Goal: Check status: Check status

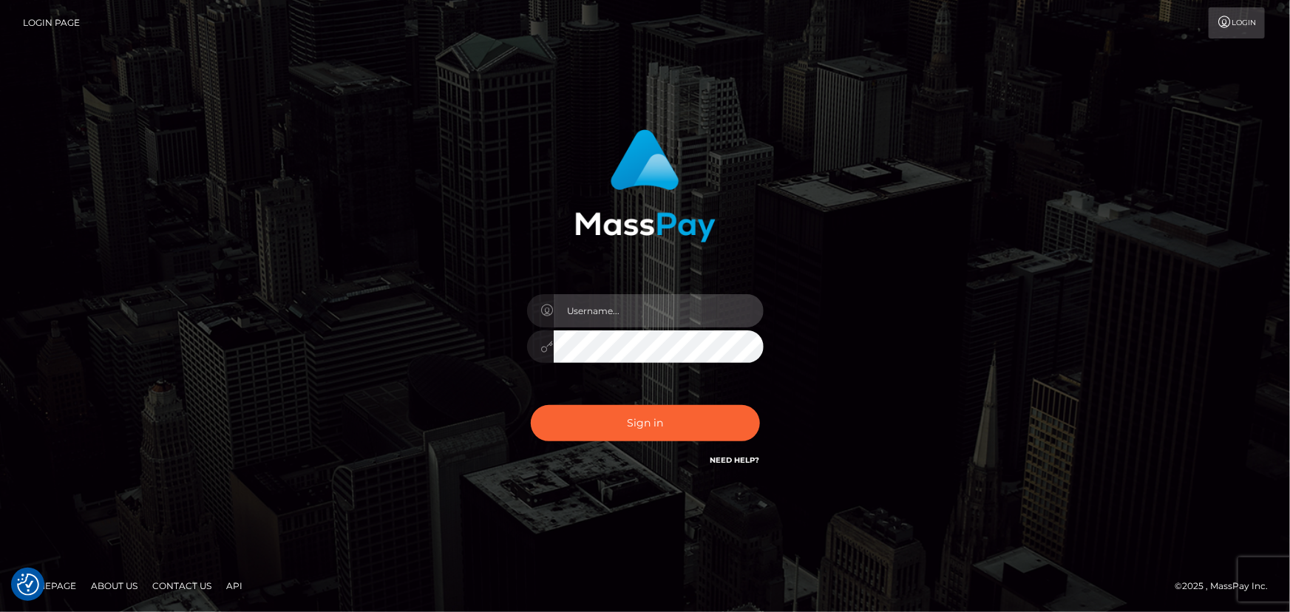
click at [628, 319] on input "text" at bounding box center [659, 310] width 210 height 33
type input "[PERSON_NAME].wowcan"
click at [531, 405] on button "Sign in" at bounding box center [645, 423] width 229 height 36
click at [640, 311] on input "text" at bounding box center [659, 310] width 210 height 33
type input "[PERSON_NAME].wowcan"
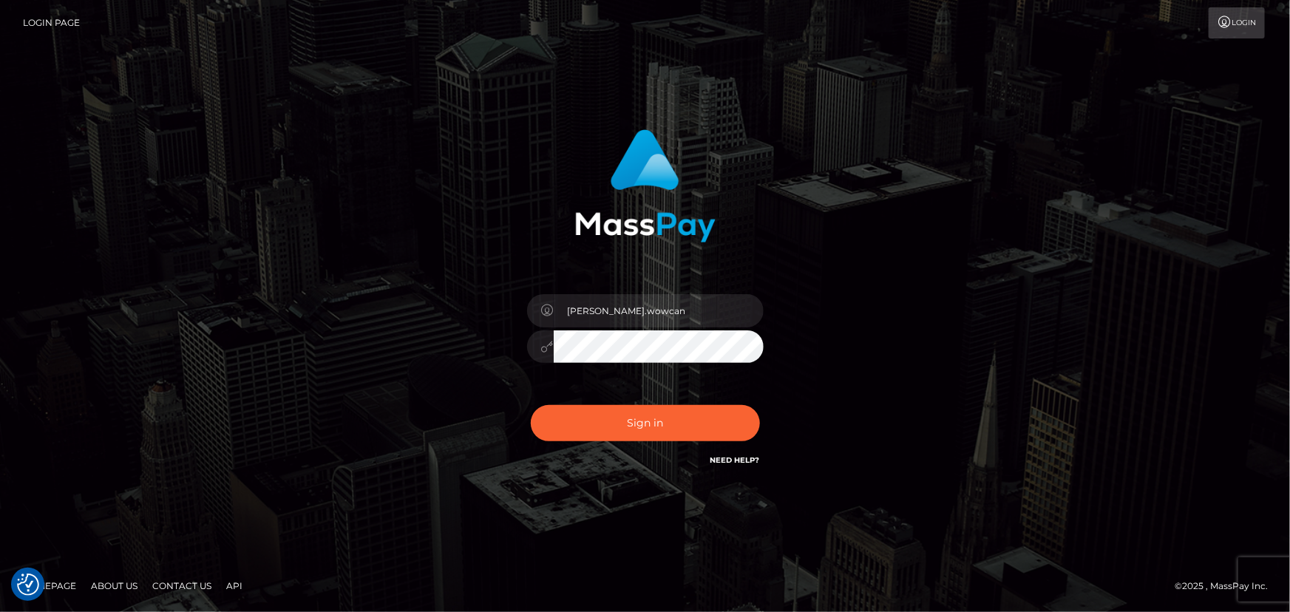
click at [531, 405] on button "Sign in" at bounding box center [645, 423] width 229 height 36
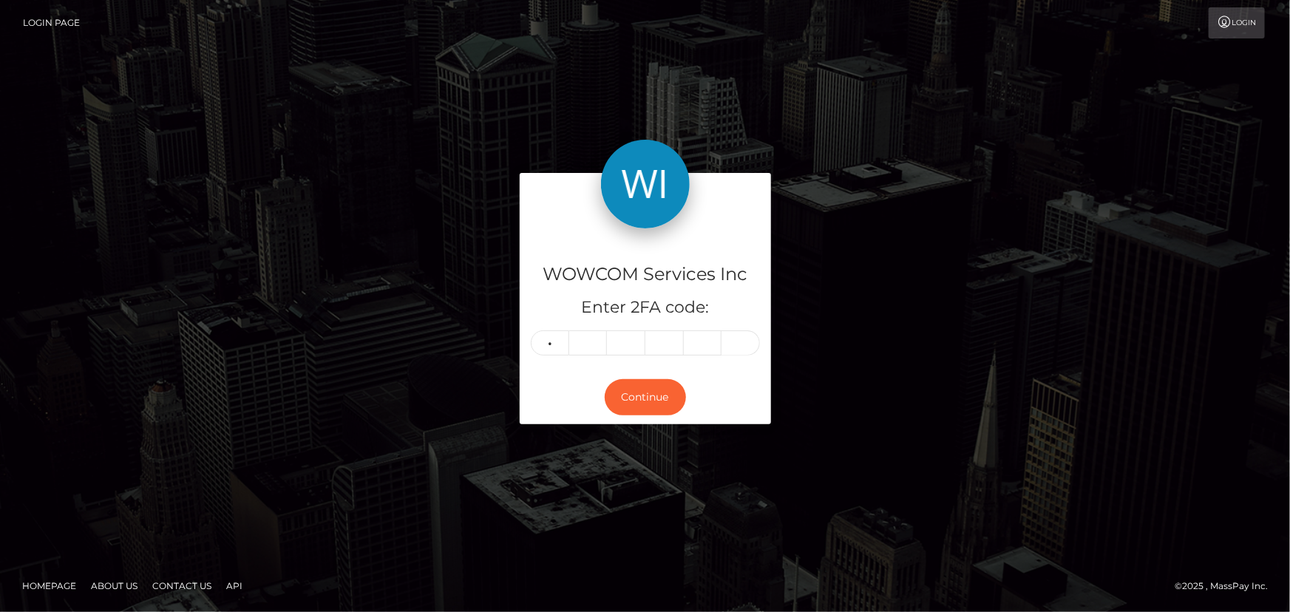
type input "3"
type input "9"
type input "8"
type input "4"
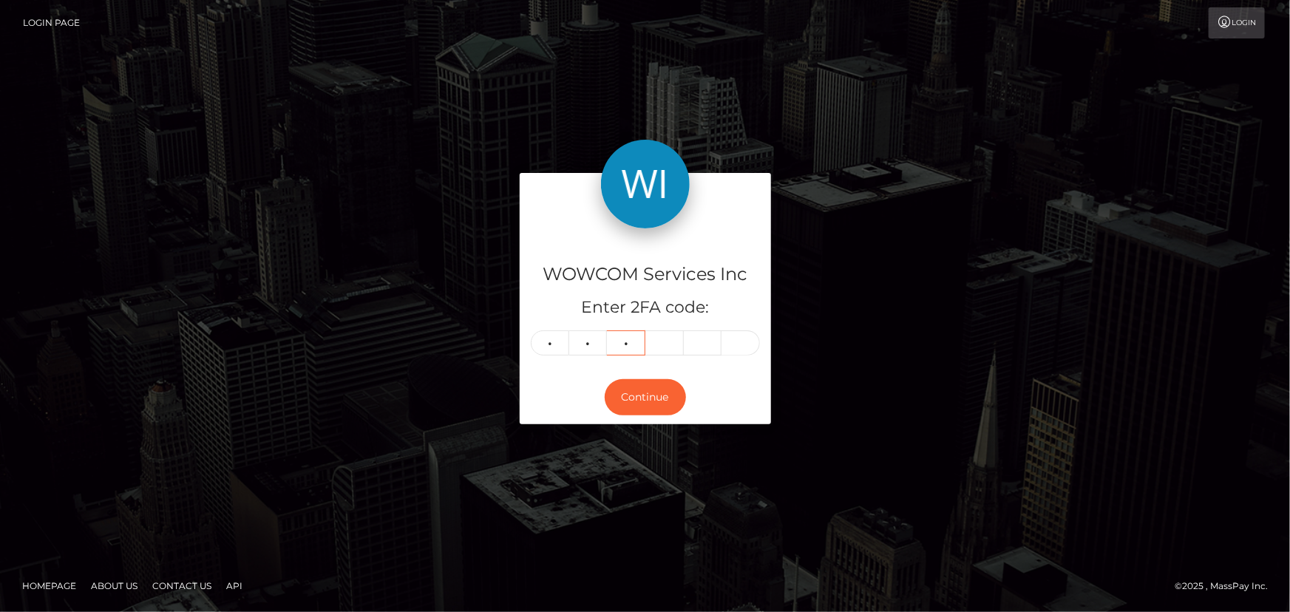
type input "2"
type input "8"
type input "5"
type input "7"
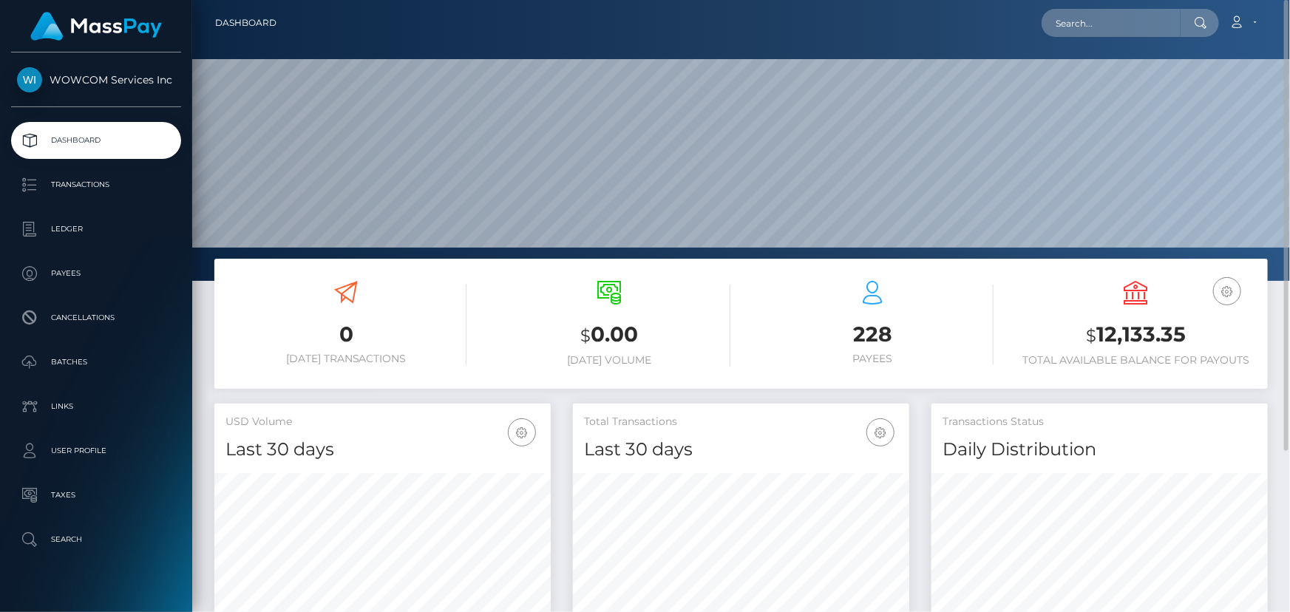
scroll to position [67, 0]
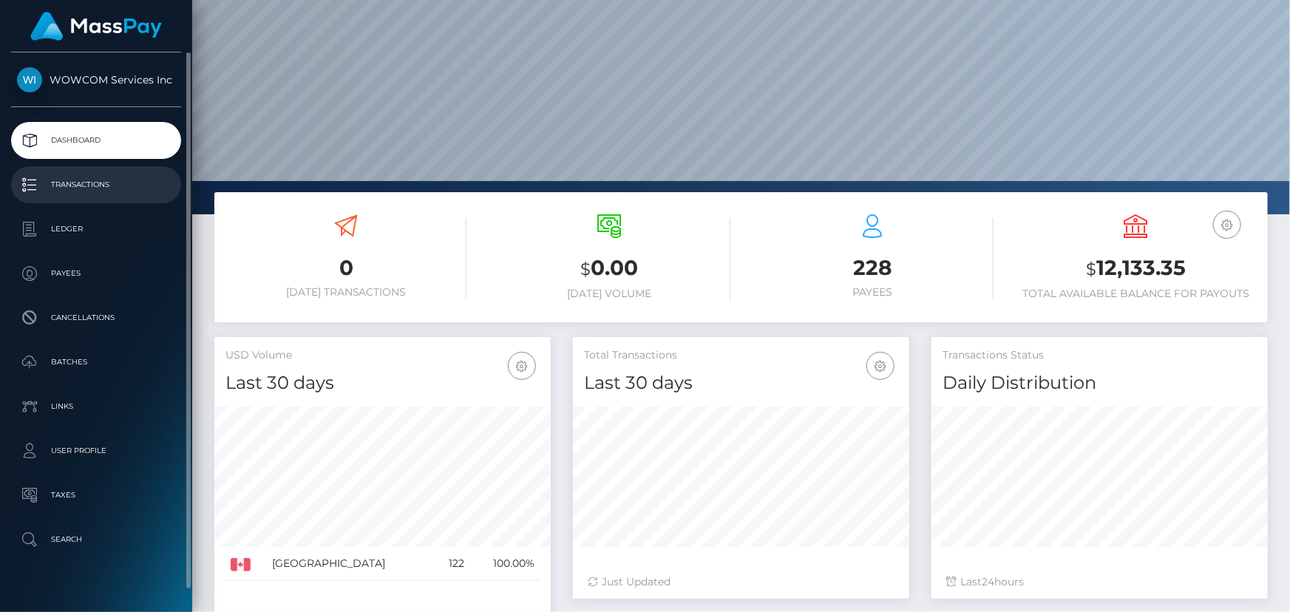
click at [128, 185] on p "Transactions" at bounding box center [96, 185] width 158 height 22
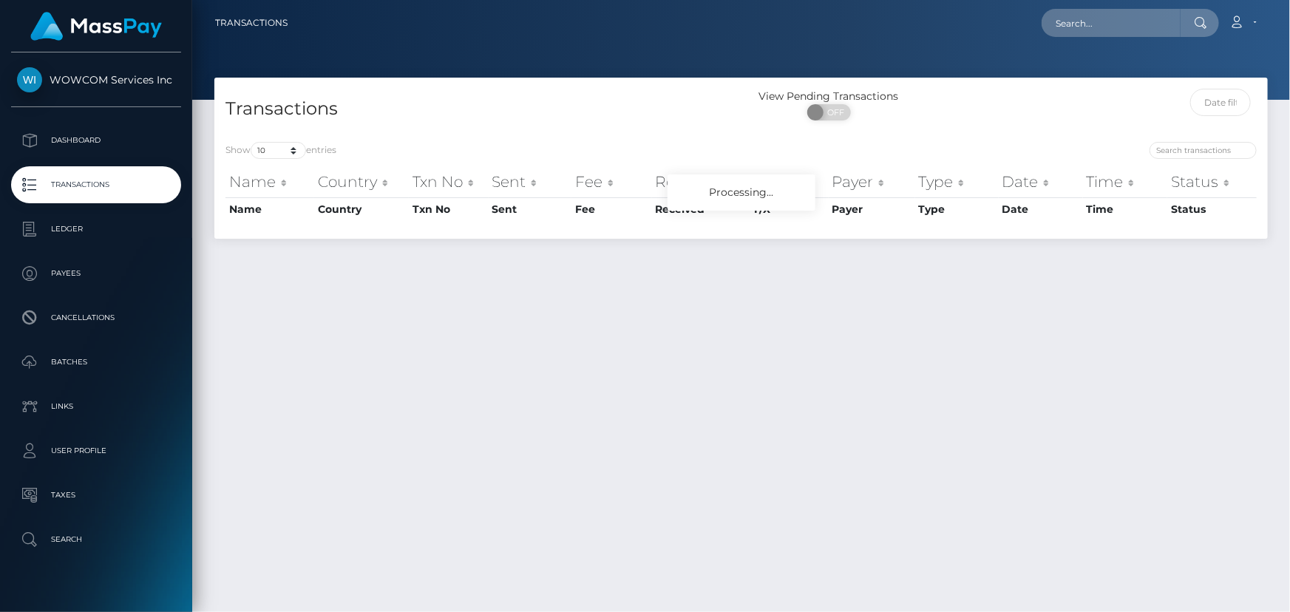
click at [686, 272] on div "Transactions View Pending Transactions ON OFF Show 10 25 50 100 250 500 1,000 3…" at bounding box center [741, 338] width 1098 height 521
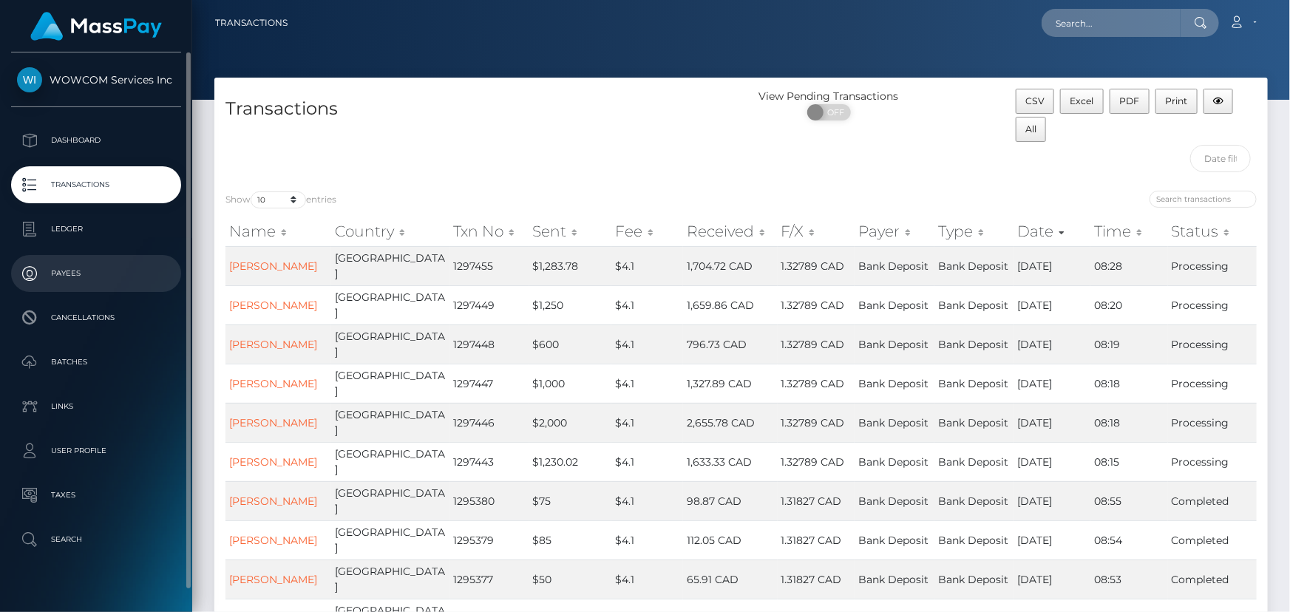
click at [79, 268] on p "Payees" at bounding box center [96, 273] width 158 height 22
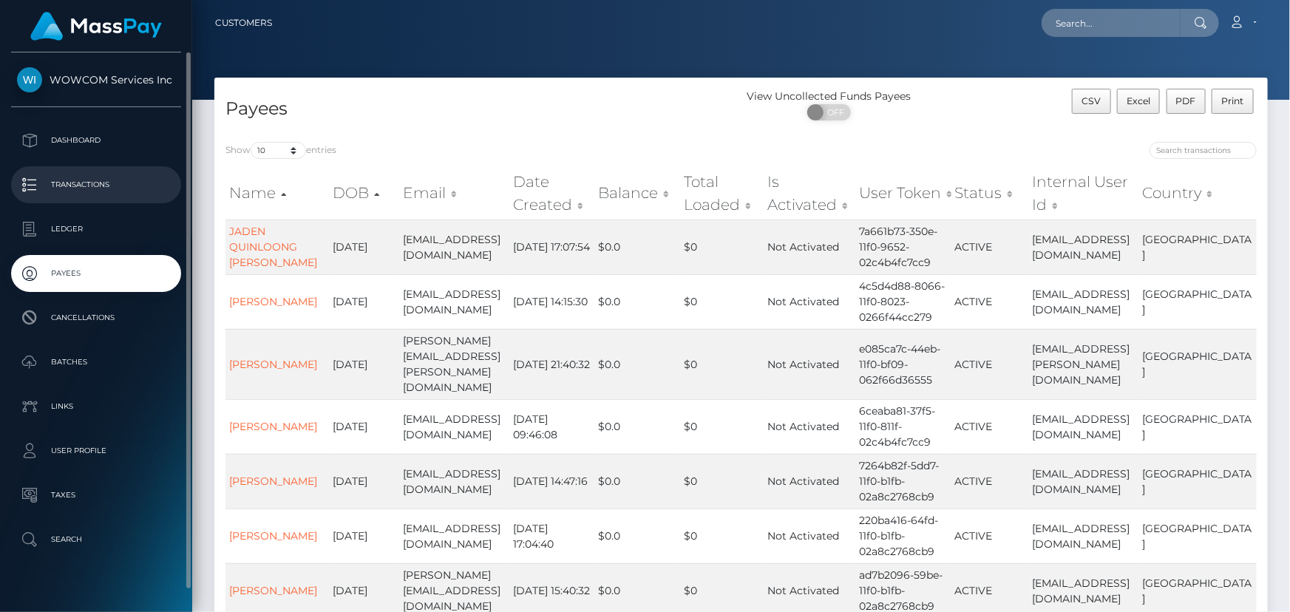
click at [92, 183] on p "Transactions" at bounding box center [96, 185] width 158 height 22
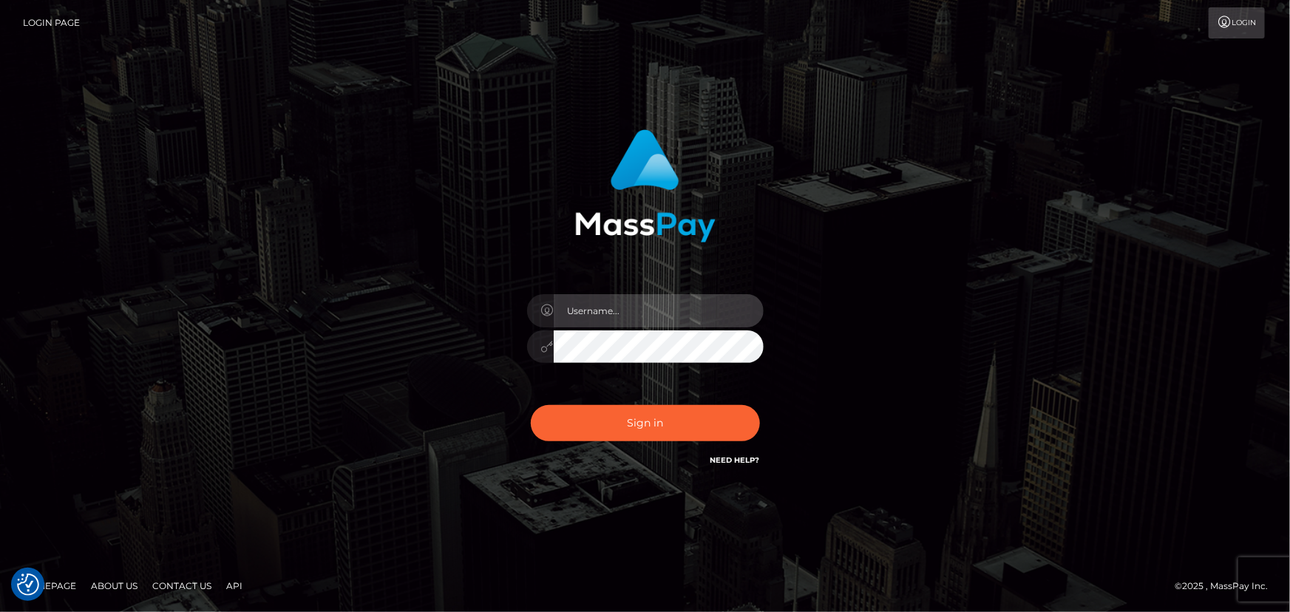
click at [672, 305] on input "text" at bounding box center [659, 310] width 210 height 33
click at [888, 271] on div "Sign in" at bounding box center [645, 306] width 843 height 376
click at [643, 316] on input "text" at bounding box center [659, 310] width 210 height 33
type input "andy.wowcan"
click at [531, 405] on button "Sign in" at bounding box center [645, 423] width 229 height 36
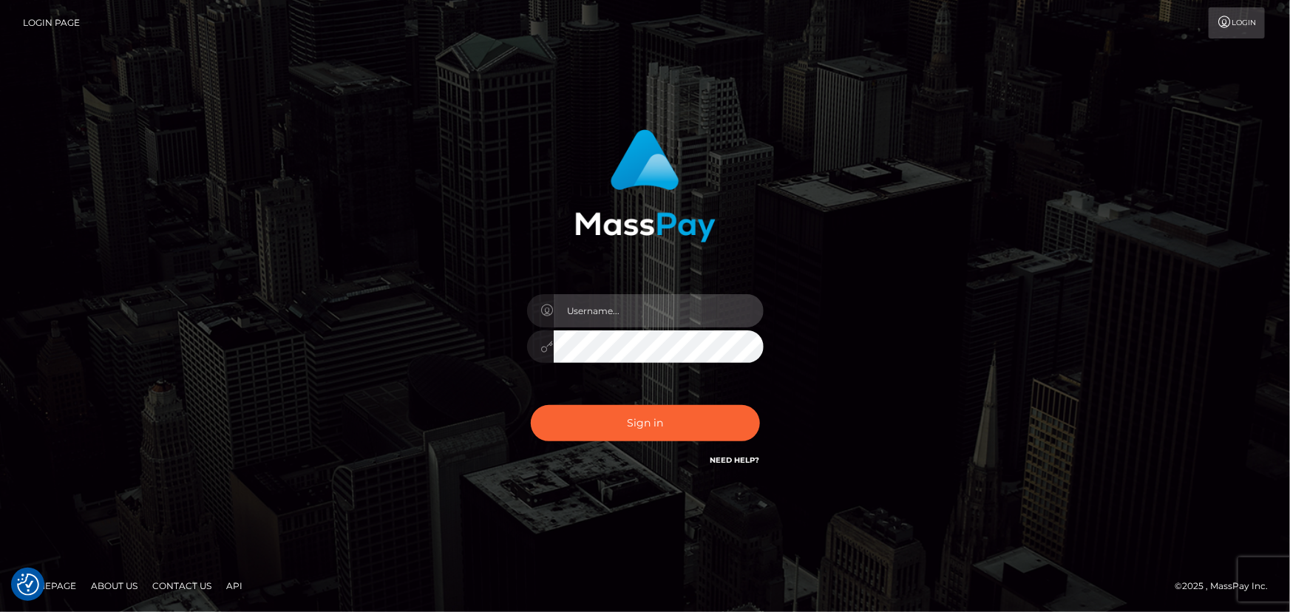
drag, startPoint x: 631, startPoint y: 303, endPoint x: 635, endPoint y: 326, distance: 23.2
click at [631, 303] on input "text" at bounding box center [659, 310] width 210 height 33
type input "andy.wowcan"
click at [531, 405] on button "Sign in" at bounding box center [645, 423] width 229 height 36
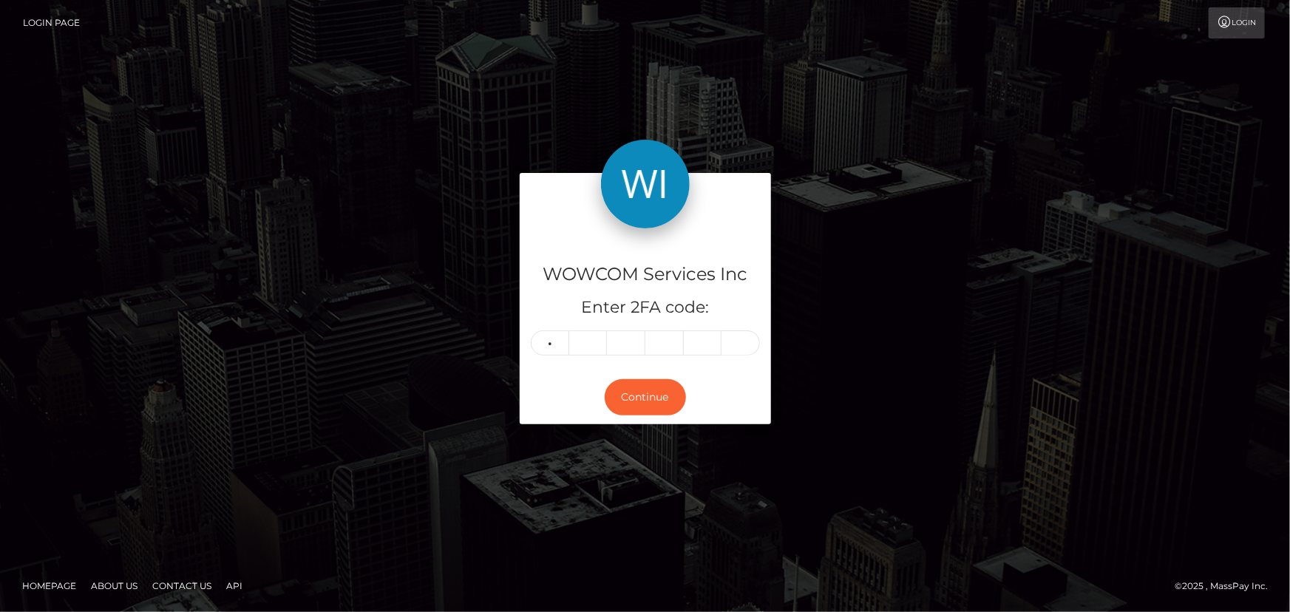
type input "3"
type input "2"
type input "5"
type input "4"
type input "2"
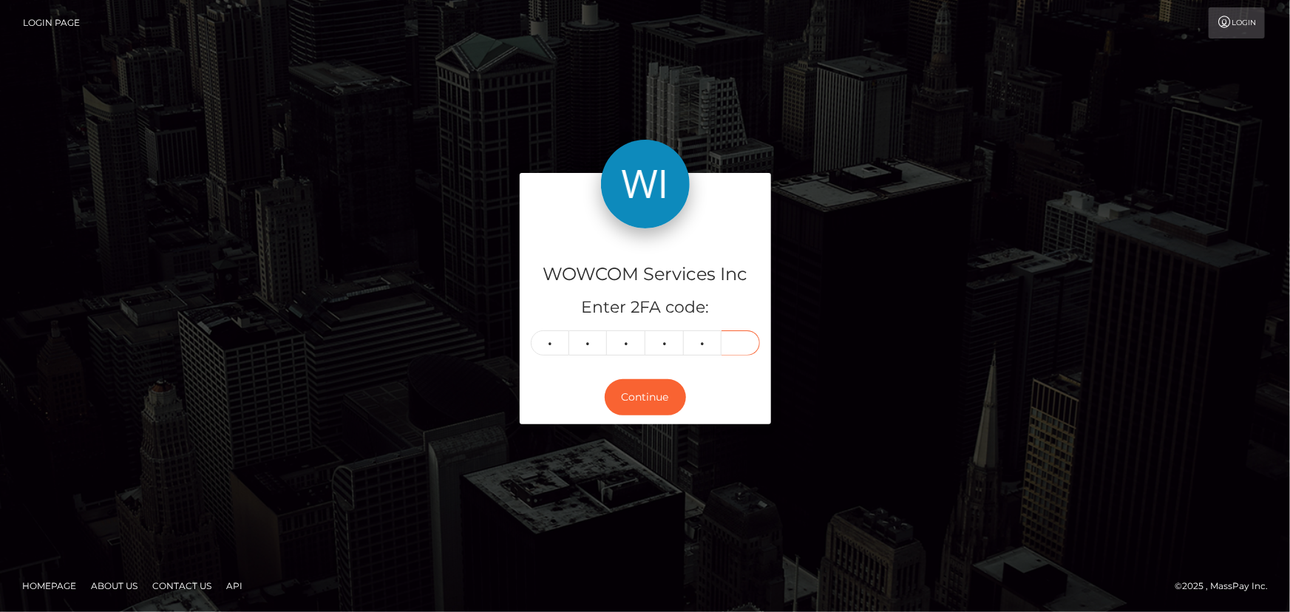
type input "4"
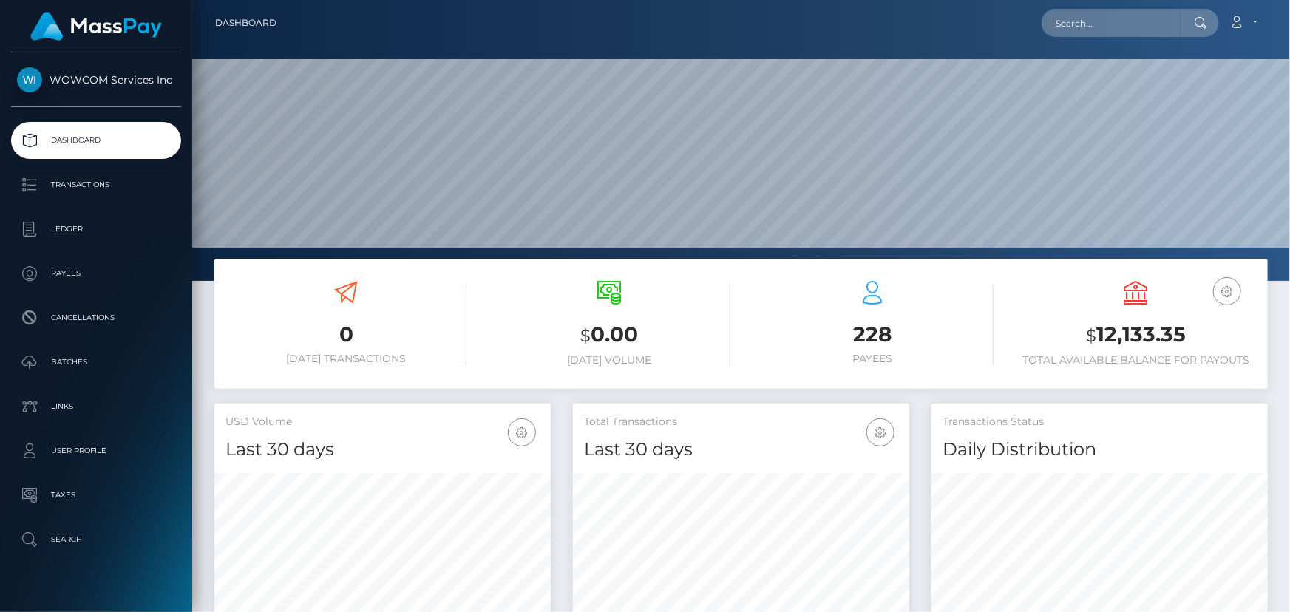
scroll to position [262, 336]
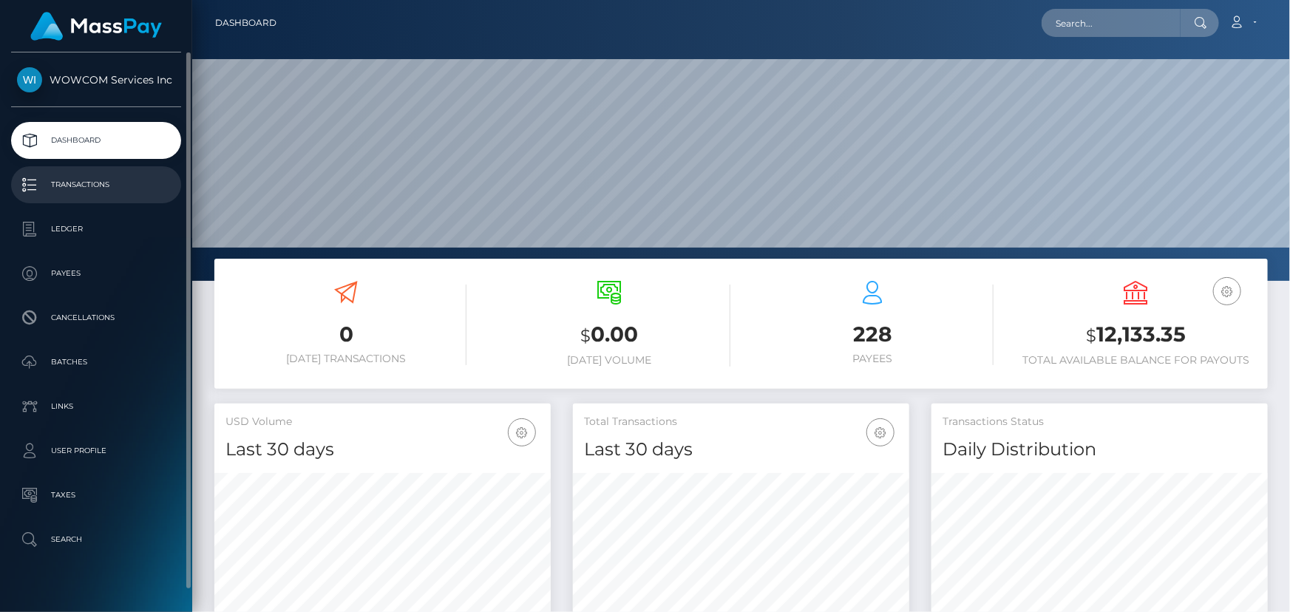
click at [81, 190] on p "Transactions" at bounding box center [96, 185] width 158 height 22
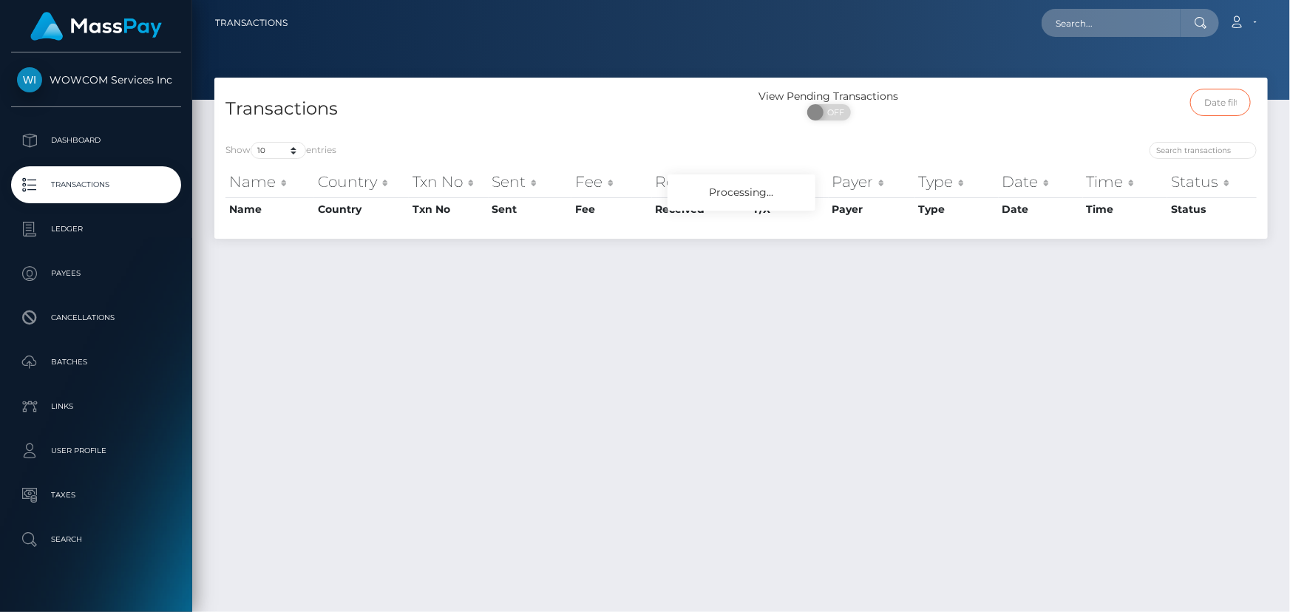
click at [1194, 116] on input "text" at bounding box center [1220, 102] width 61 height 27
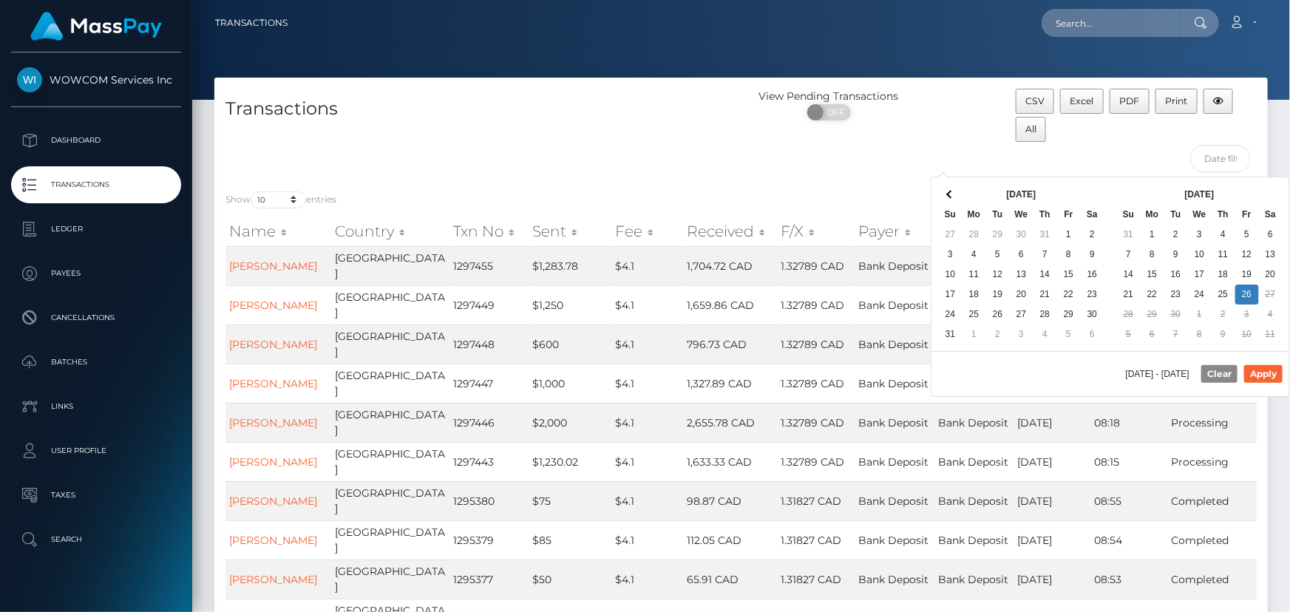
click at [1090, 162] on div "CSV Excel PDF Print All" at bounding box center [1136, 134] width 263 height 91
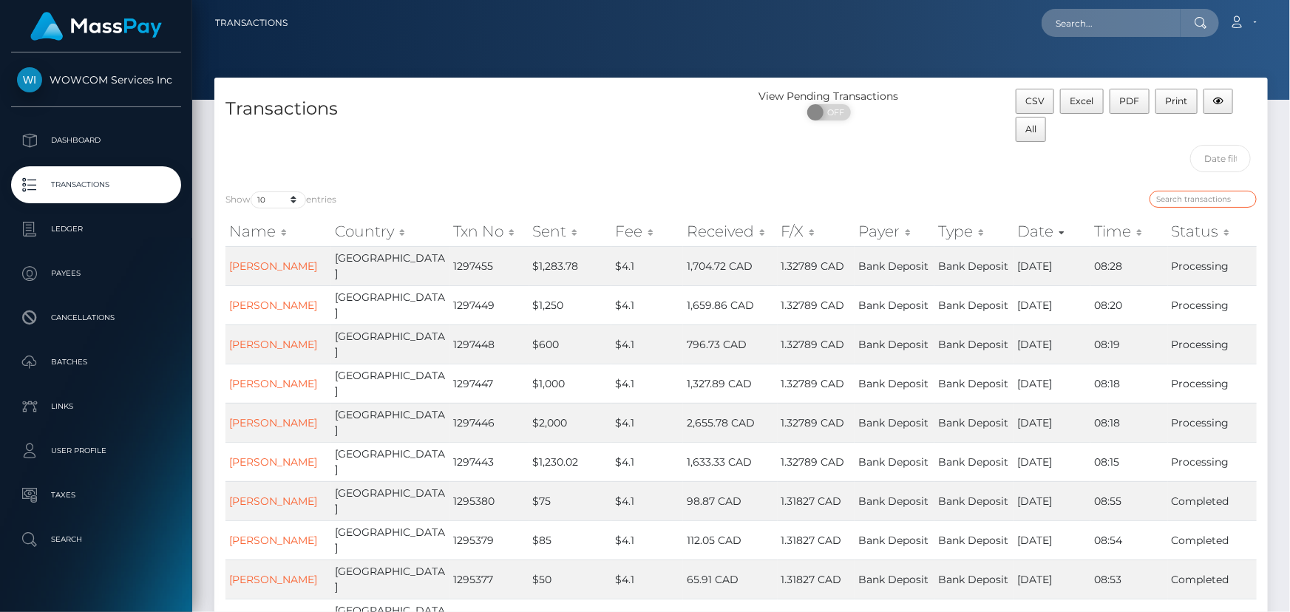
click at [1180, 199] on input "search" at bounding box center [1202, 199] width 107 height 17
paste input "payout_4806f03b-8a5f-11f0-8023-0266f44cc279"
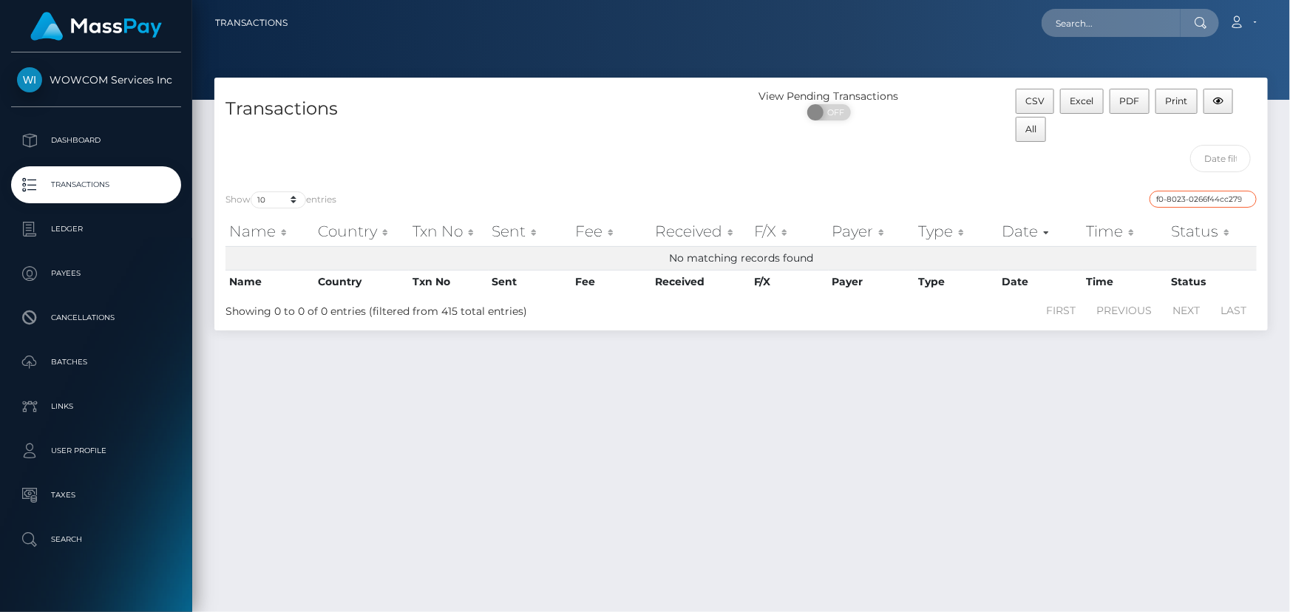
click at [1169, 201] on input "payout_4806f03b-8a5f-11f0-8023-0266f44cc279" at bounding box center [1202, 199] width 107 height 17
drag, startPoint x: 1194, startPoint y: 198, endPoint x: 1056, endPoint y: 200, distance: 138.3
click at [1056, 200] on div "payout_4806f03b-8a5f-11f0-8023-0266f44cc279" at bounding box center [1005, 201] width 505 height 21
click at [1209, 192] on input "payout_4806f03b-8a5f-11f0-8023-0266f44cc279" at bounding box center [1202, 199] width 107 height 17
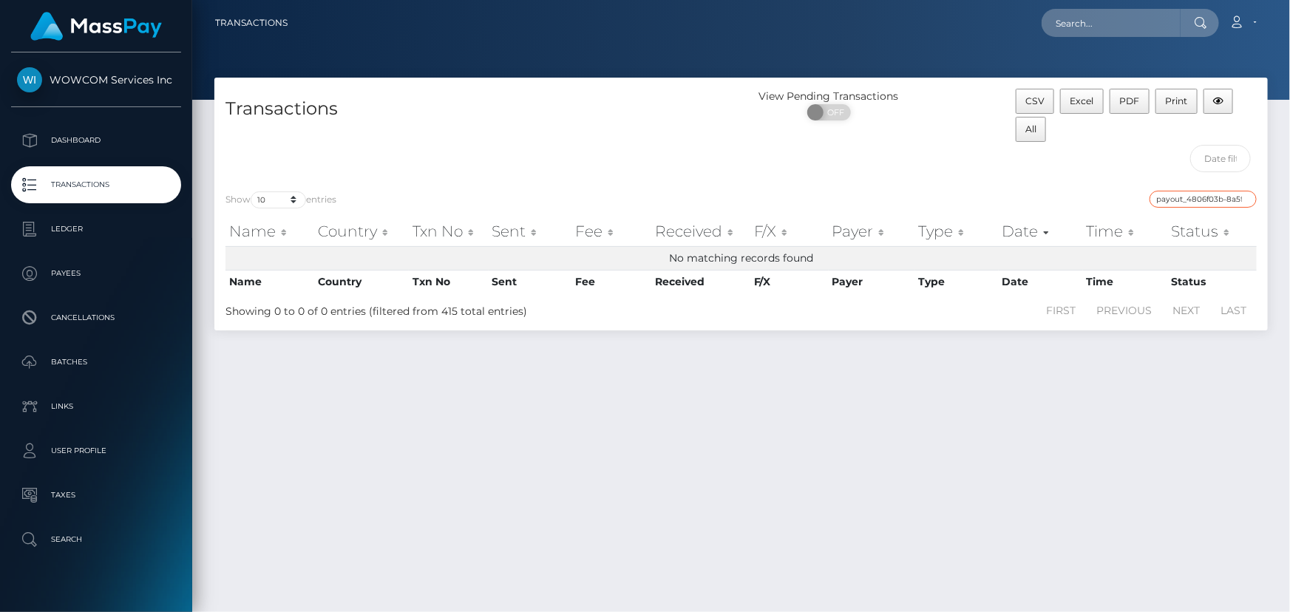
drag, startPoint x: 1192, startPoint y: 197, endPoint x: 1183, endPoint y: 197, distance: 8.9
click at [1178, 197] on input "payout_4806f03b-8a5f-11f0-8023-0266f44cc279" at bounding box center [1202, 199] width 107 height 17
click at [1183, 197] on input "payout_4806f03b-8a5f-11f0-8023-0266f44cc279" at bounding box center [1202, 199] width 107 height 17
click at [1188, 197] on input "payout_4806f03b-8a5f-11f0-8023-0266f44cc279" at bounding box center [1202, 199] width 107 height 17
click at [1189, 197] on input "payout_4806f03b-8a5f-11f0-8023-0266f44cc279" at bounding box center [1202, 199] width 107 height 17
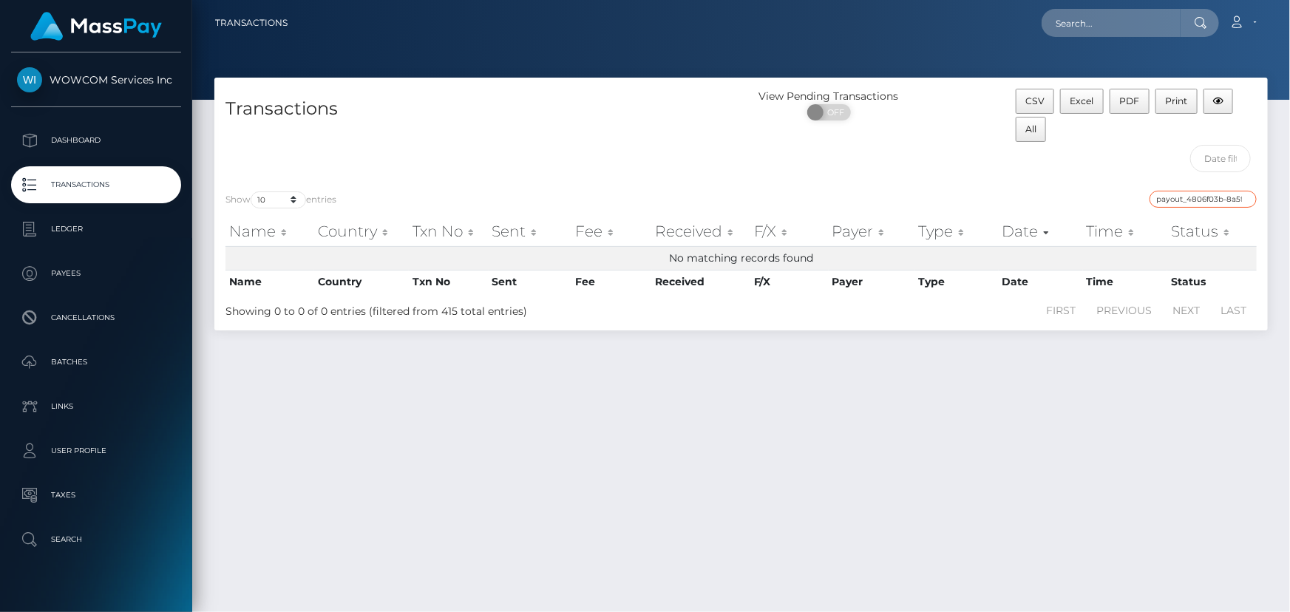
click at [1190, 198] on input "payout_4806f03b-8a5f-11f0-8023-0266f44cc279" at bounding box center [1202, 199] width 107 height 17
click at [1190, 200] on input "payout_4806f03b-8a5f-11f0-8023-0266f44cc279" at bounding box center [1202, 199] width 107 height 17
type input "4806f03b-8a5f-11f0-8023-0266f44cc279"
click at [1169, 197] on input "4806f03b-8a5f-11f0-8023-0266f44cc279" at bounding box center [1202, 199] width 107 height 17
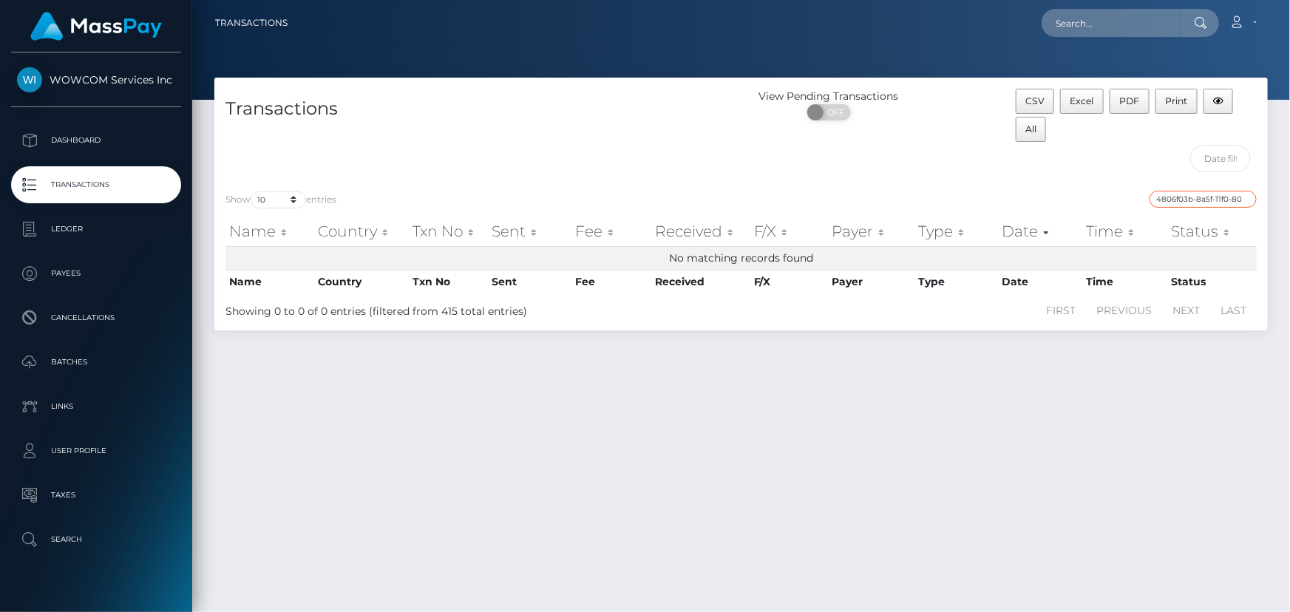
click at [1170, 197] on input "4806f03b-8a5f-11f0-8023-0266f44cc279" at bounding box center [1202, 199] width 107 height 17
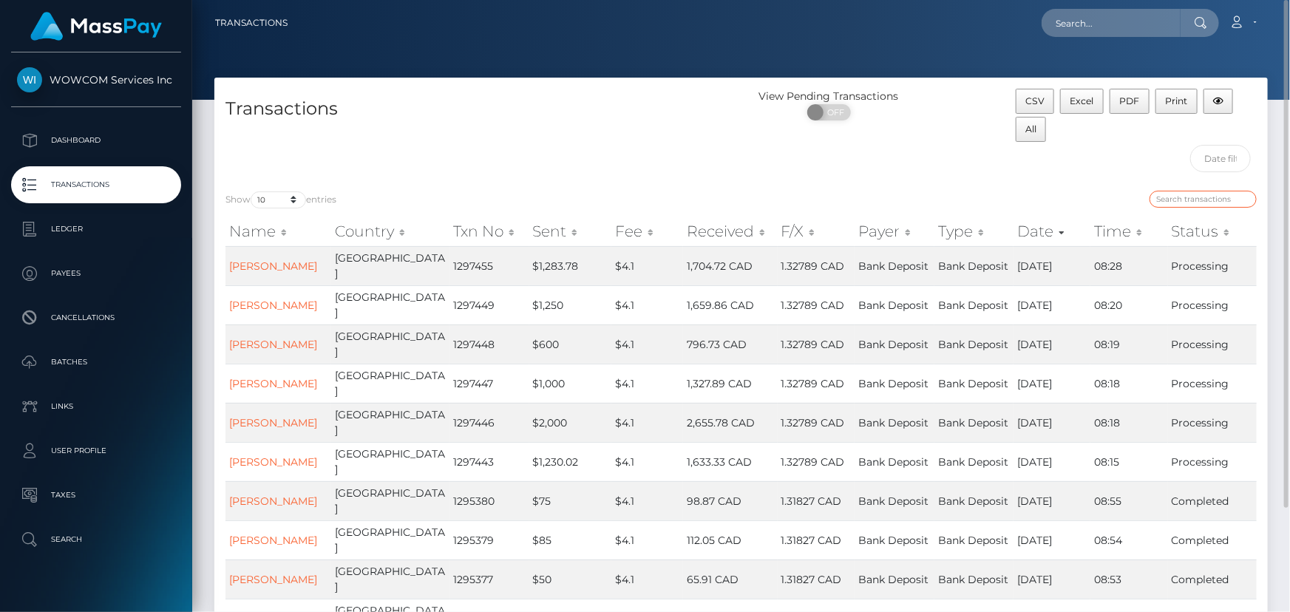
click at [1164, 199] on input "search" at bounding box center [1202, 199] width 107 height 17
paste input "1260456"
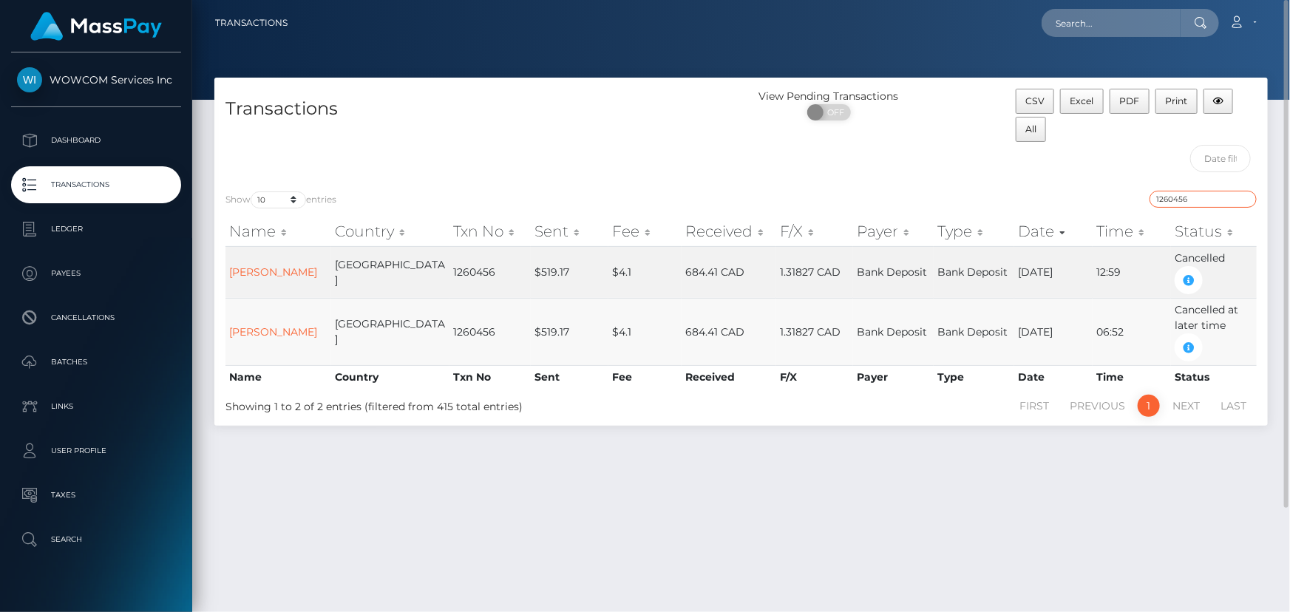
type input "1260456"
drag, startPoint x: 1192, startPoint y: 299, endPoint x: 1237, endPoint y: 311, distance: 46.1
click at [1227, 303] on td "Cancelled at later time" at bounding box center [1214, 331] width 86 height 67
drag, startPoint x: 1035, startPoint y: 310, endPoint x: 1076, endPoint y: 317, distance: 41.3
click at [1075, 316] on tr "Nigarnan Shanmuganathan Canada 1260456 $519.17 $4.1 684.41 CAD 1.31827 CAD Bank…" at bounding box center [740, 331] width 1031 height 67
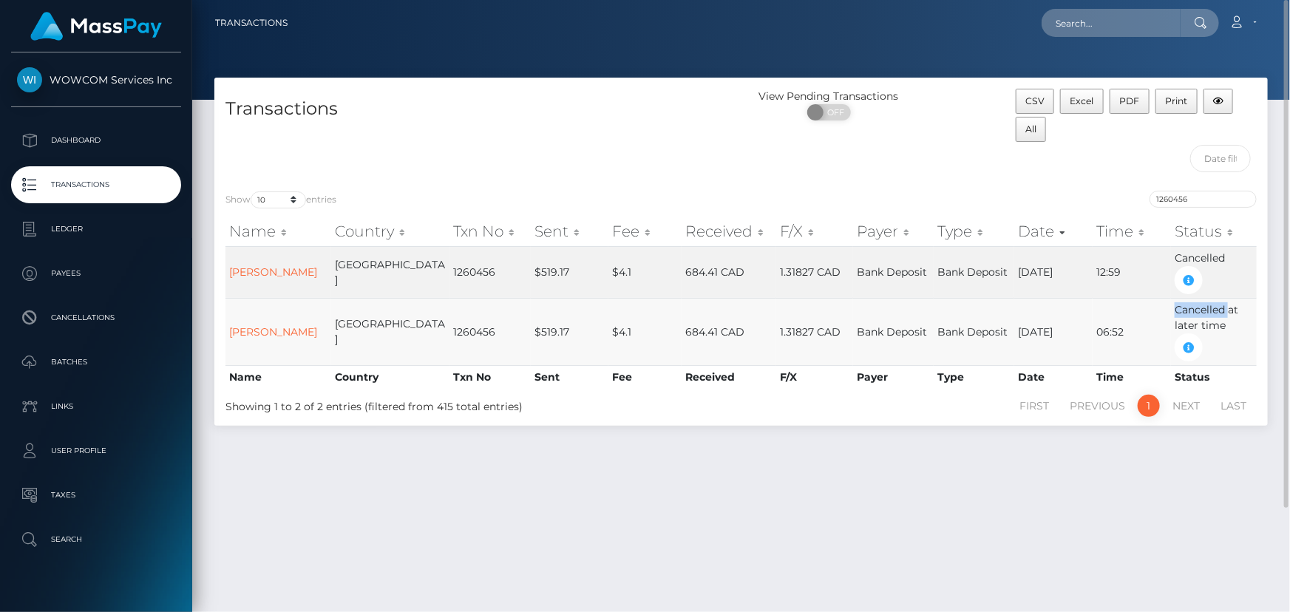
click at [1076, 317] on td "09/05/25" at bounding box center [1053, 331] width 78 height 67
drag, startPoint x: 989, startPoint y: 310, endPoint x: 1010, endPoint y: 316, distance: 21.3
click at [1014, 316] on td "09/05/25" at bounding box center [1053, 331] width 78 height 67
click at [1035, 316] on td "09/05/25" at bounding box center [1053, 331] width 78 height 67
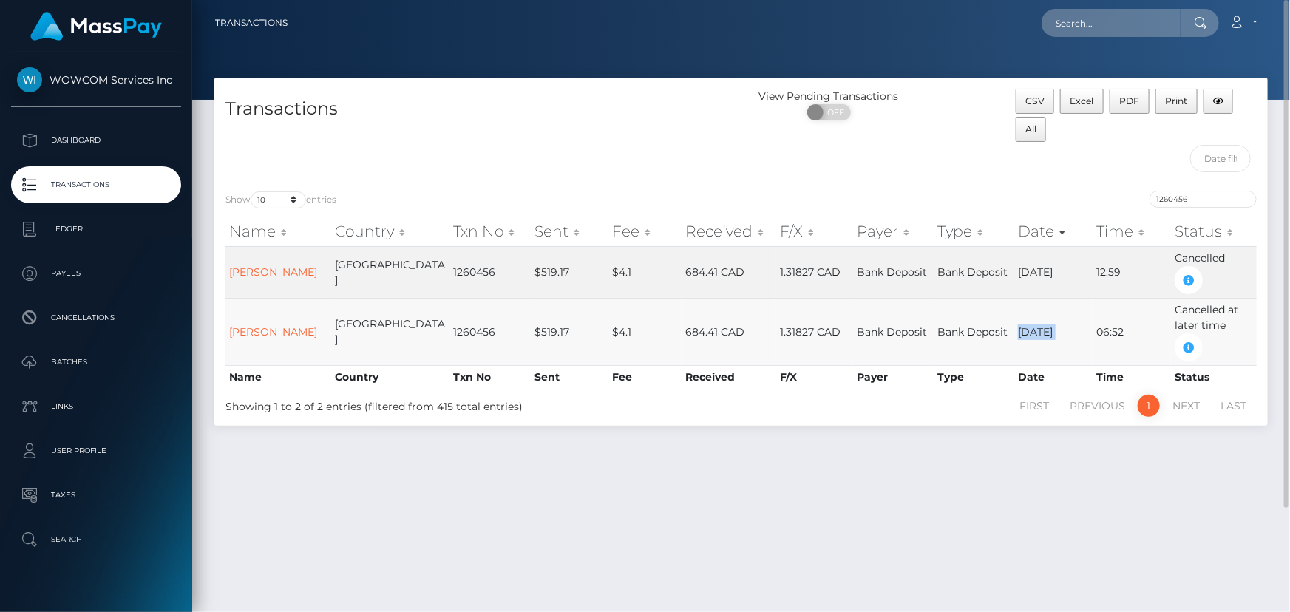
click at [1035, 316] on td "09/05/25" at bounding box center [1053, 331] width 78 height 67
drag, startPoint x: 1167, startPoint y: 262, endPoint x: 1220, endPoint y: 266, distance: 53.4
click at [1220, 266] on tr "Nigarnan Shanmuganathan Canada 1260456 $519.17 $4.1 684.41 CAD 1.31827 CAD Bank…" at bounding box center [740, 272] width 1031 height 52
click at [302, 274] on link "Nigarnan Shanmuganathan" at bounding box center [273, 271] width 88 height 13
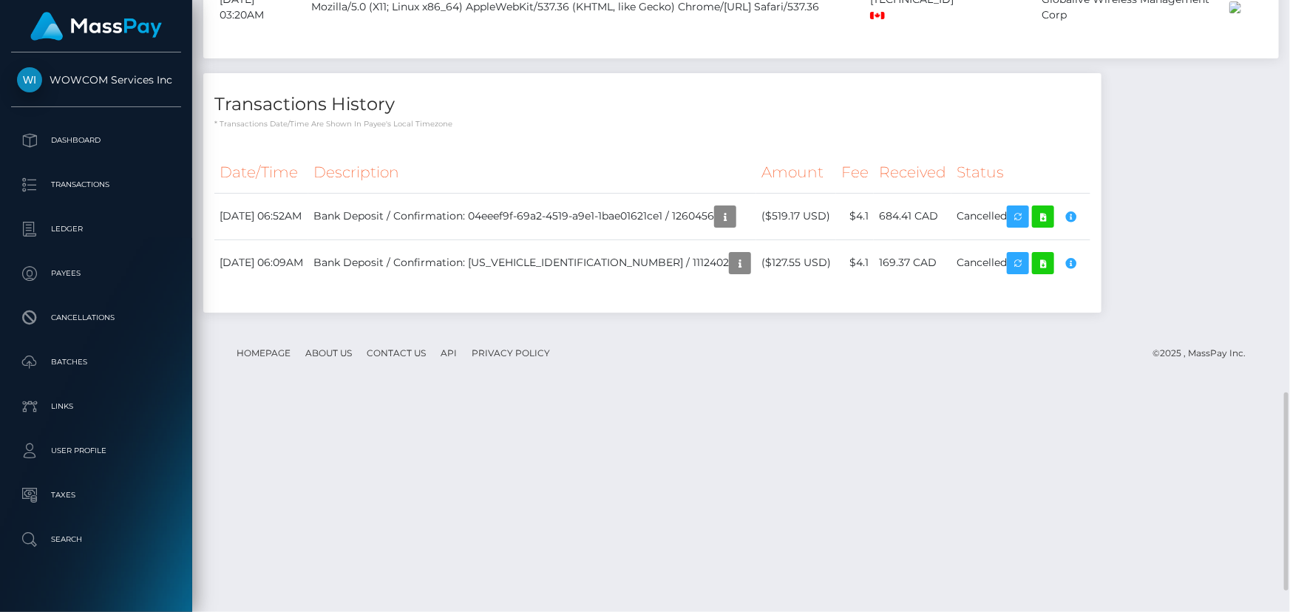
scroll to position [1279, 0]
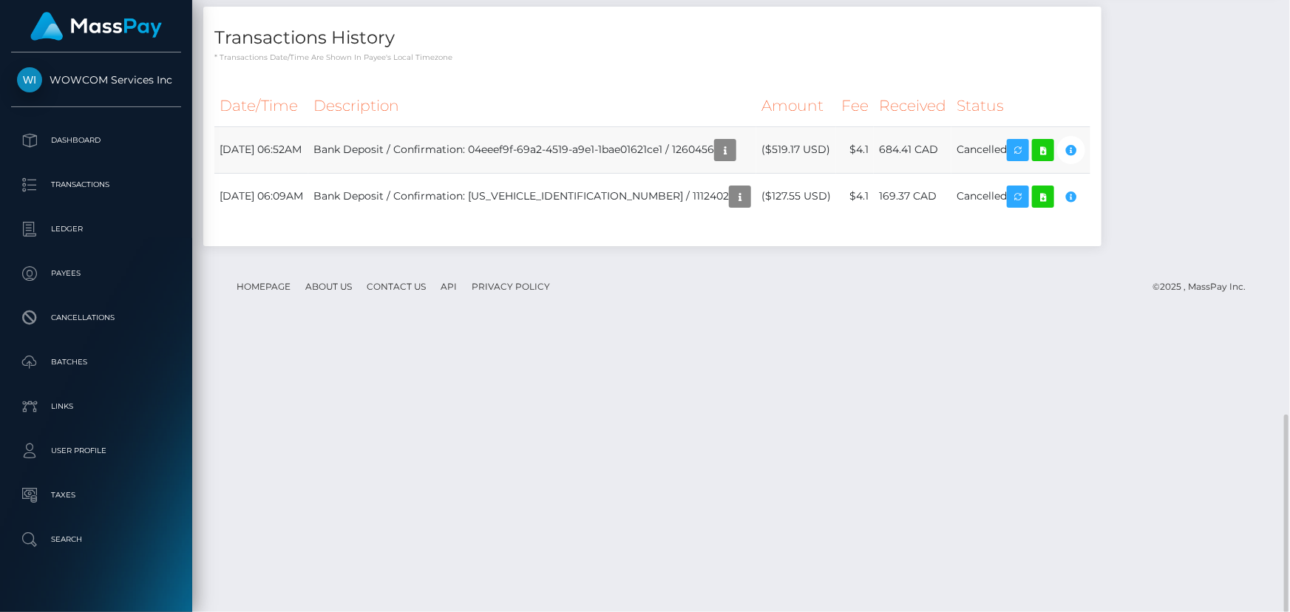
drag, startPoint x: 398, startPoint y: 429, endPoint x: 671, endPoint y: 427, distance: 272.8
click at [668, 173] on td "Bank Deposit / Confirmation: 04eeef9f-69a2-4519-a9e1-1bae01621ce1 / 1260456" at bounding box center [532, 149] width 448 height 47
click at [671, 173] on td "Bank Deposit / Confirmation: 04eeef9f-69a2-4519-a9e1-1bae01621ce1 / 1260456" at bounding box center [532, 149] width 448 height 47
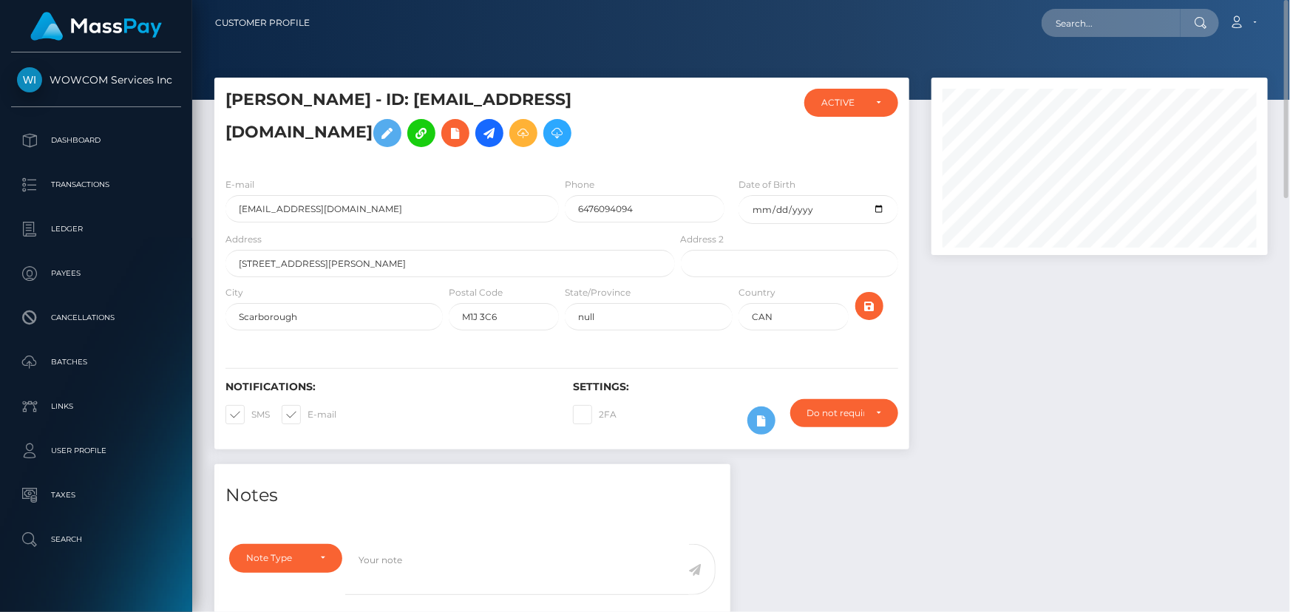
scroll to position [0, 0]
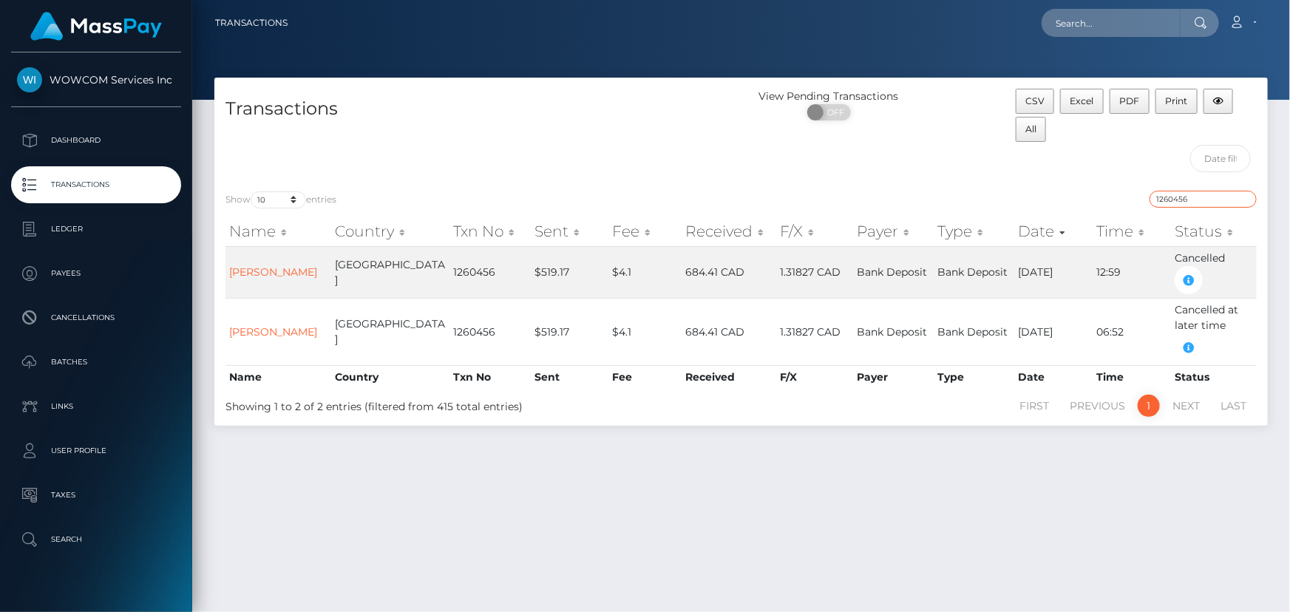
click at [1190, 196] on input "1260456" at bounding box center [1202, 199] width 107 height 17
